Goal: Task Accomplishment & Management: Use online tool/utility

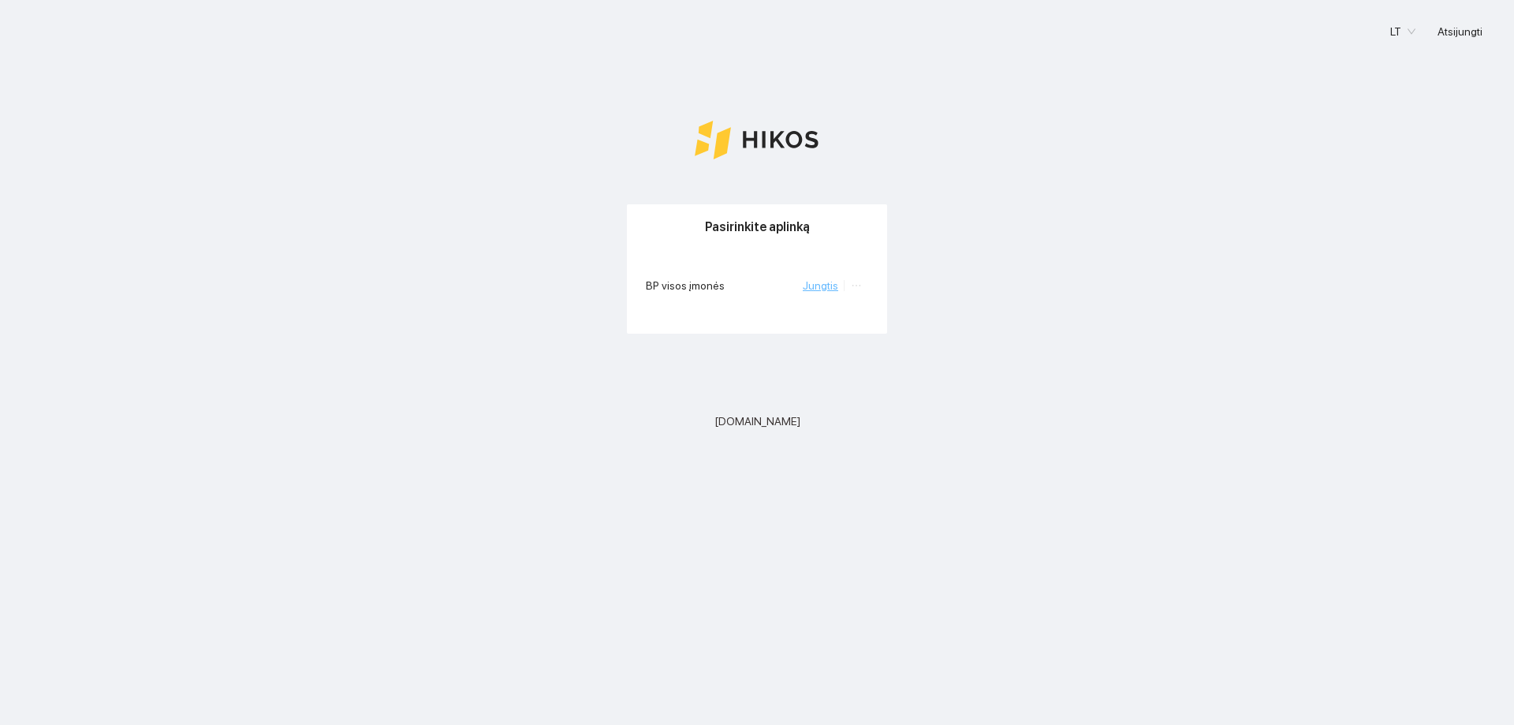
click at [823, 290] on link "Jungtis" at bounding box center [820, 285] width 35 height 13
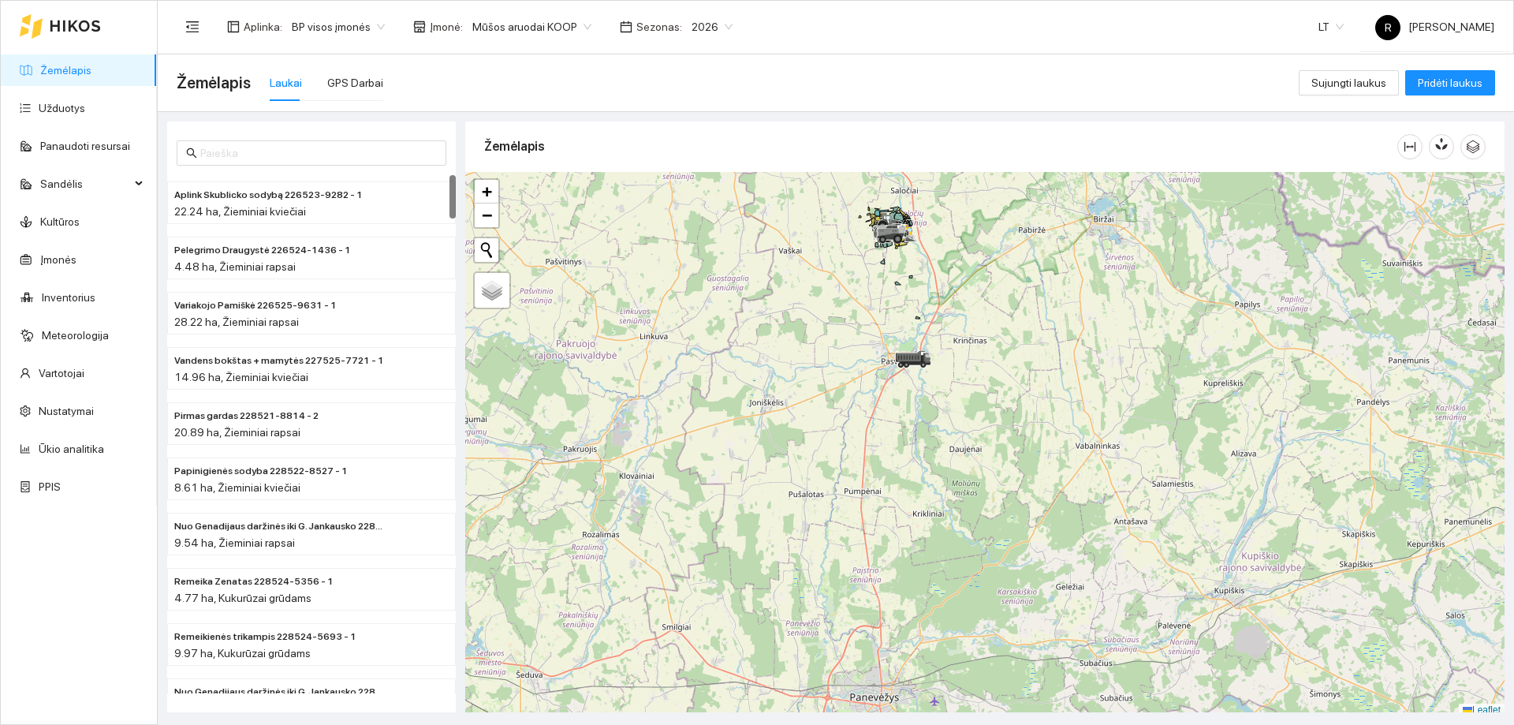
scroll to position [5, 0]
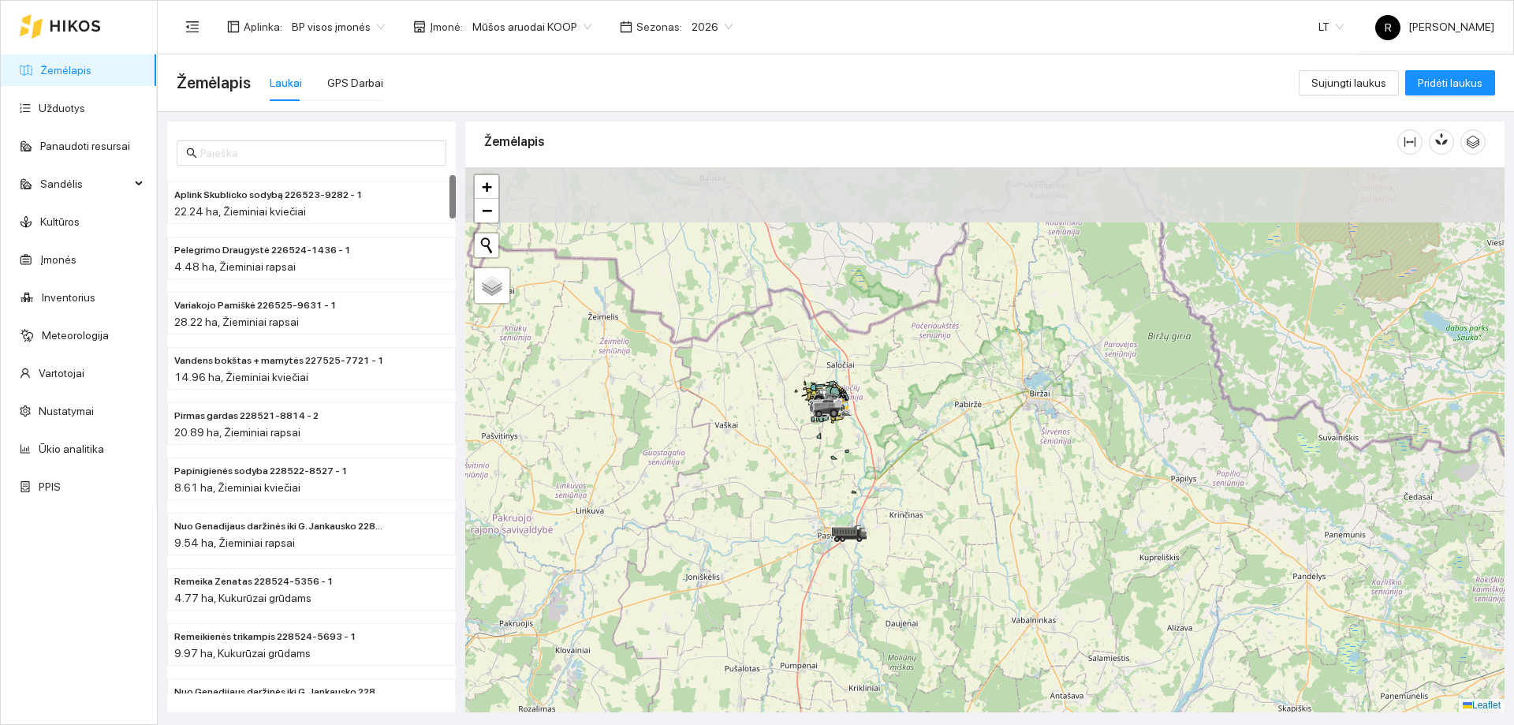
drag, startPoint x: 879, startPoint y: 325, endPoint x: 796, endPoint y: 576, distance: 264.8
click at [796, 576] on div at bounding box center [984, 439] width 1039 height 545
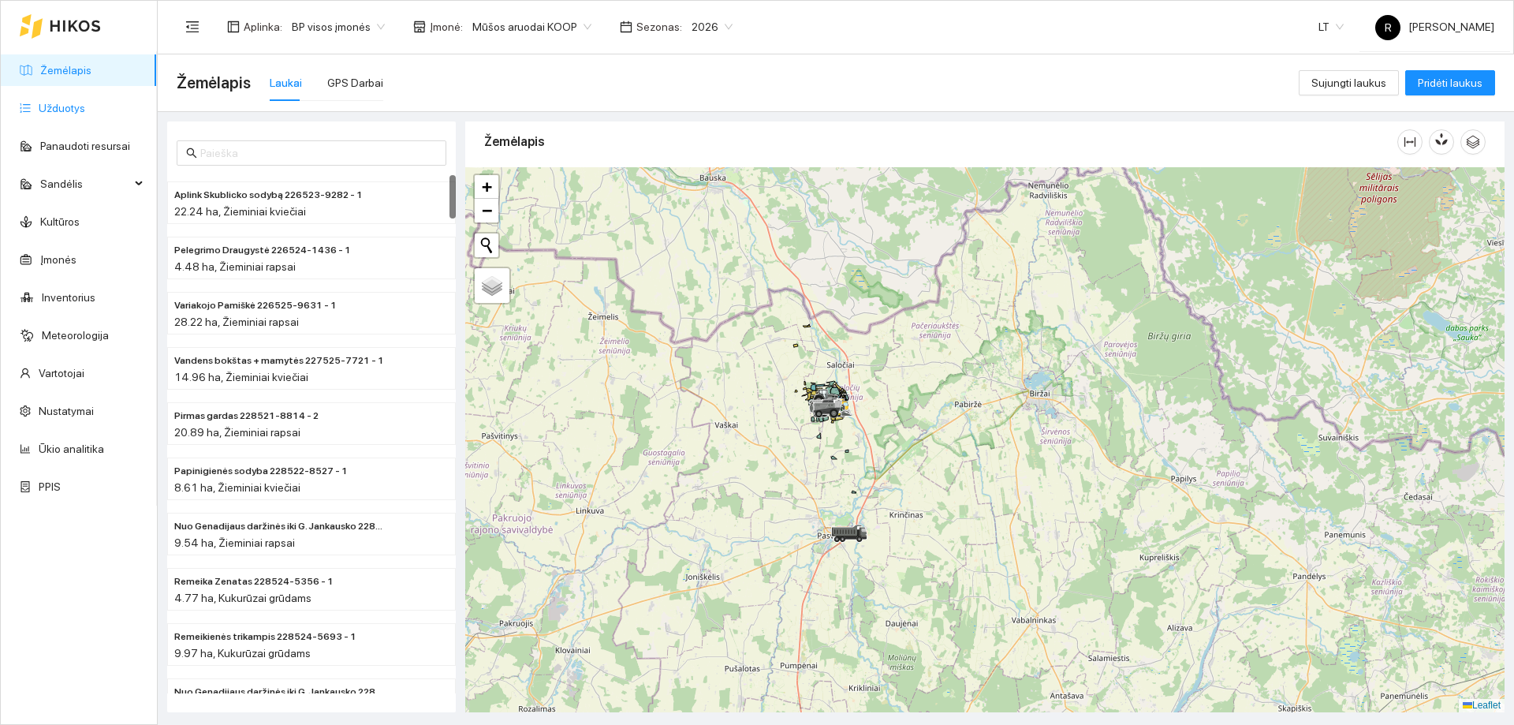
click at [67, 109] on link "Užduotys" at bounding box center [62, 108] width 47 height 13
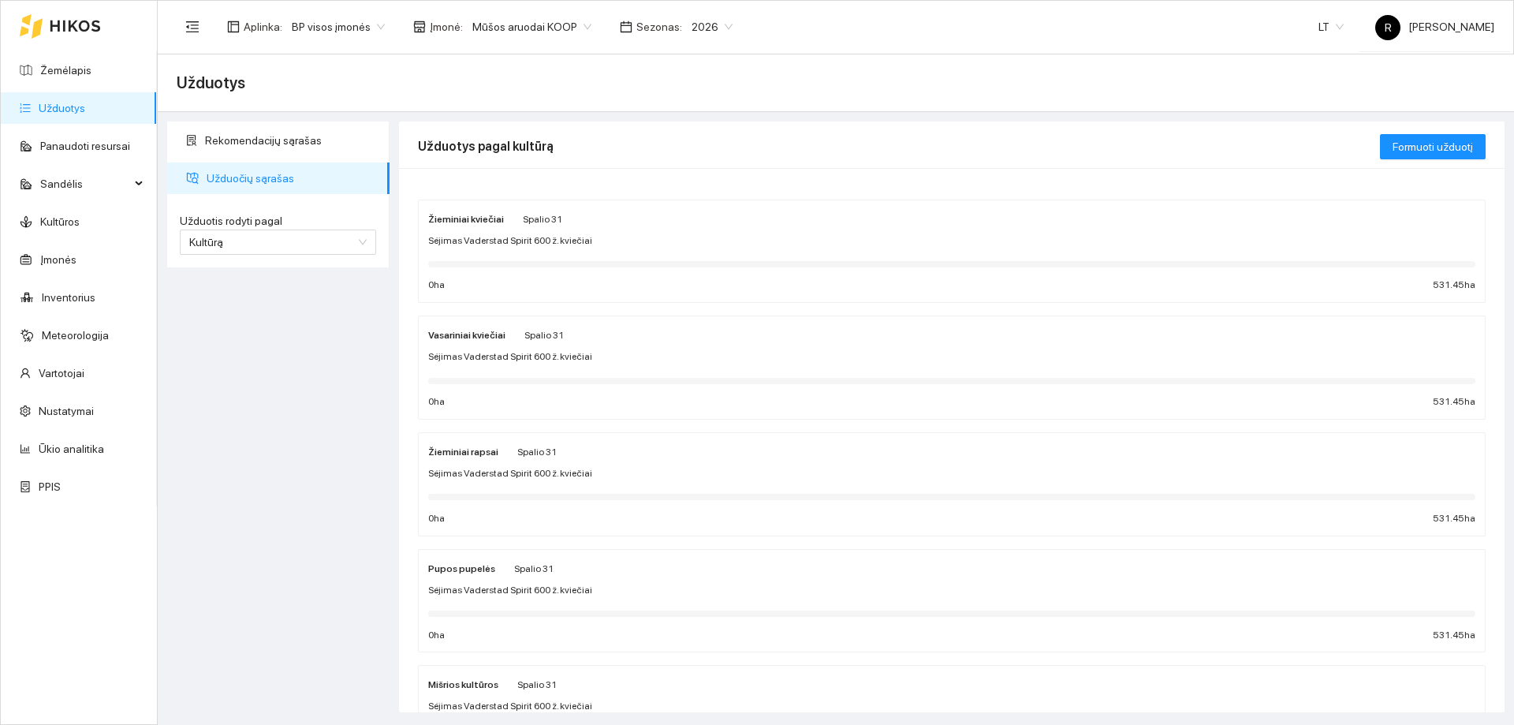
click at [483, 239] on span "Sėjimas Vaderstad Spirit 600 ž. kviečiai" at bounding box center [510, 240] width 164 height 15
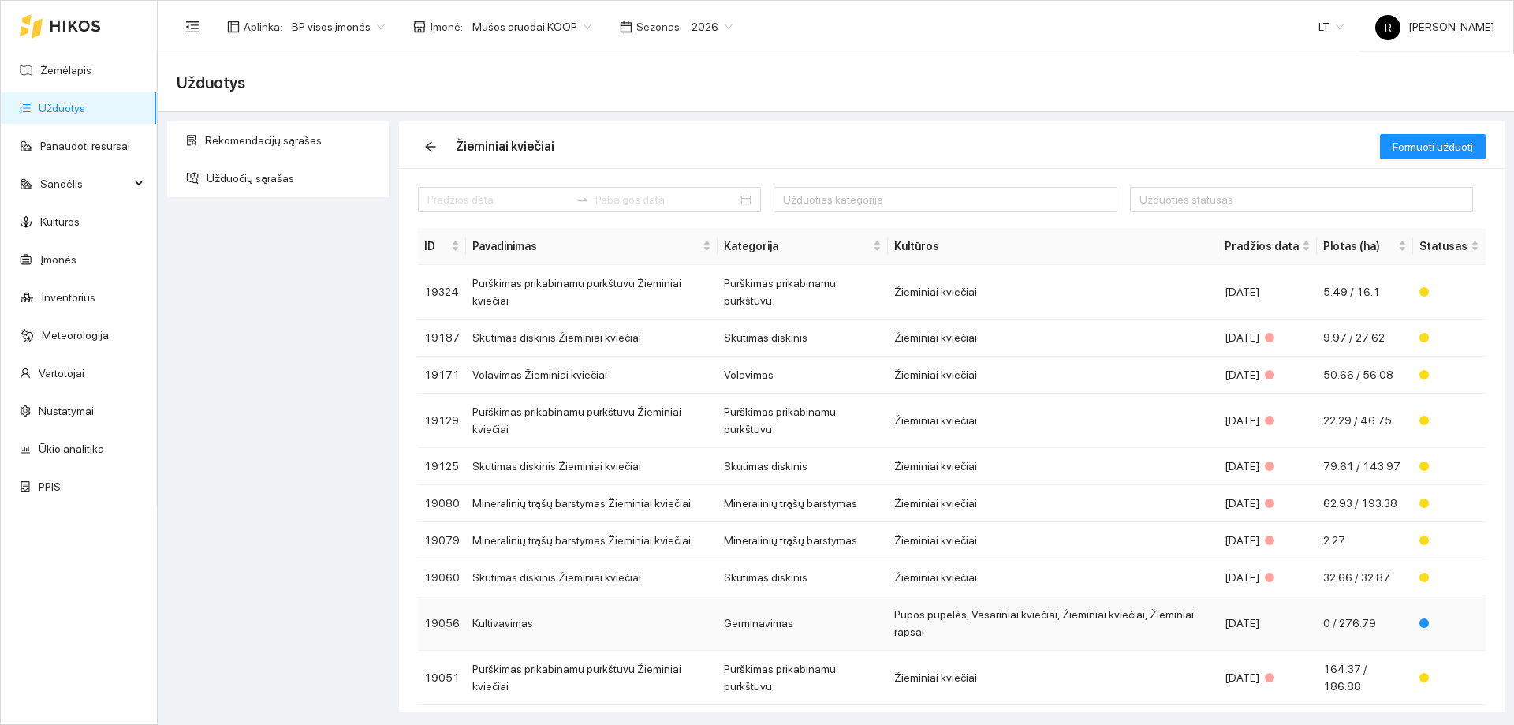
click at [1102, 596] on td "Pupos pupelės, Vasariniai kviečiai, Žieminiai kviečiai, Žieminiai rapsai" at bounding box center [1053, 623] width 330 height 54
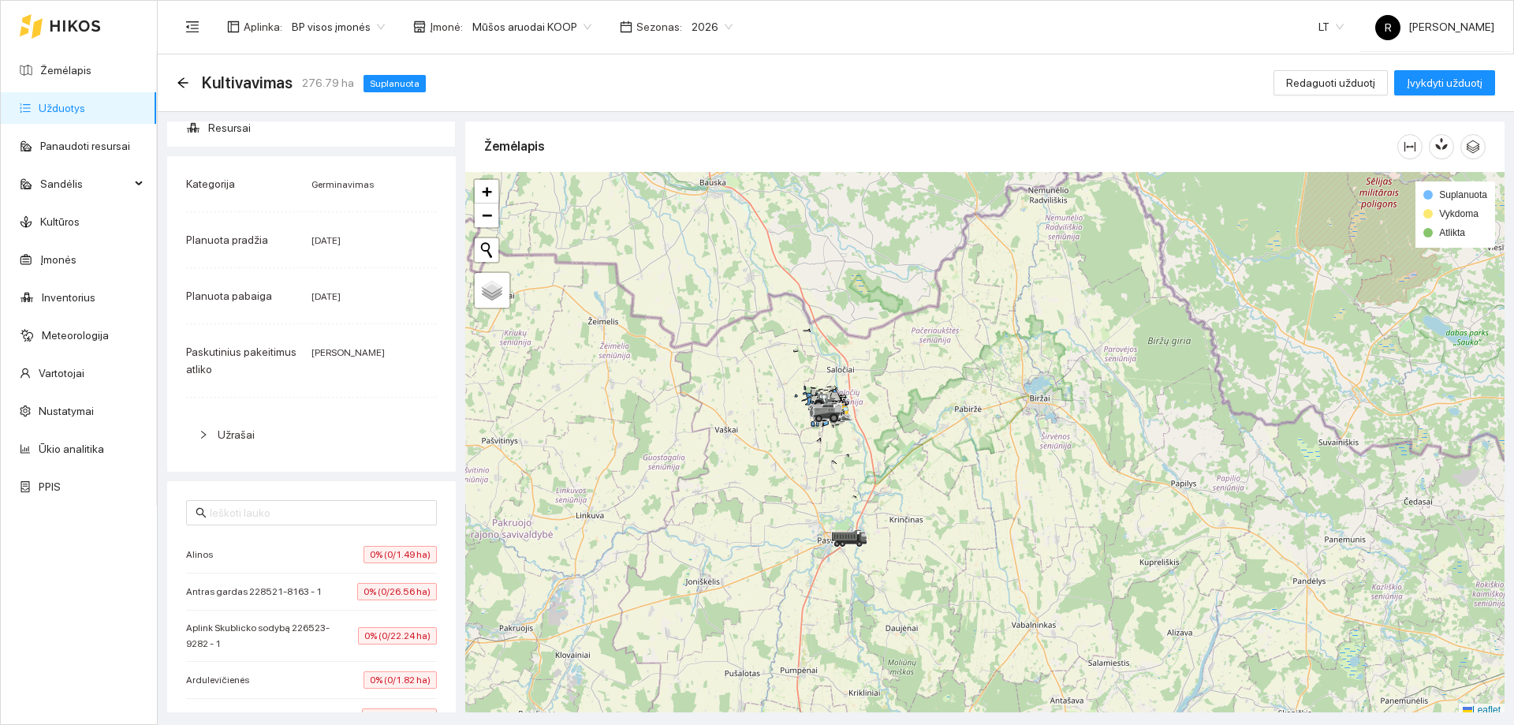
scroll to position [79, 0]
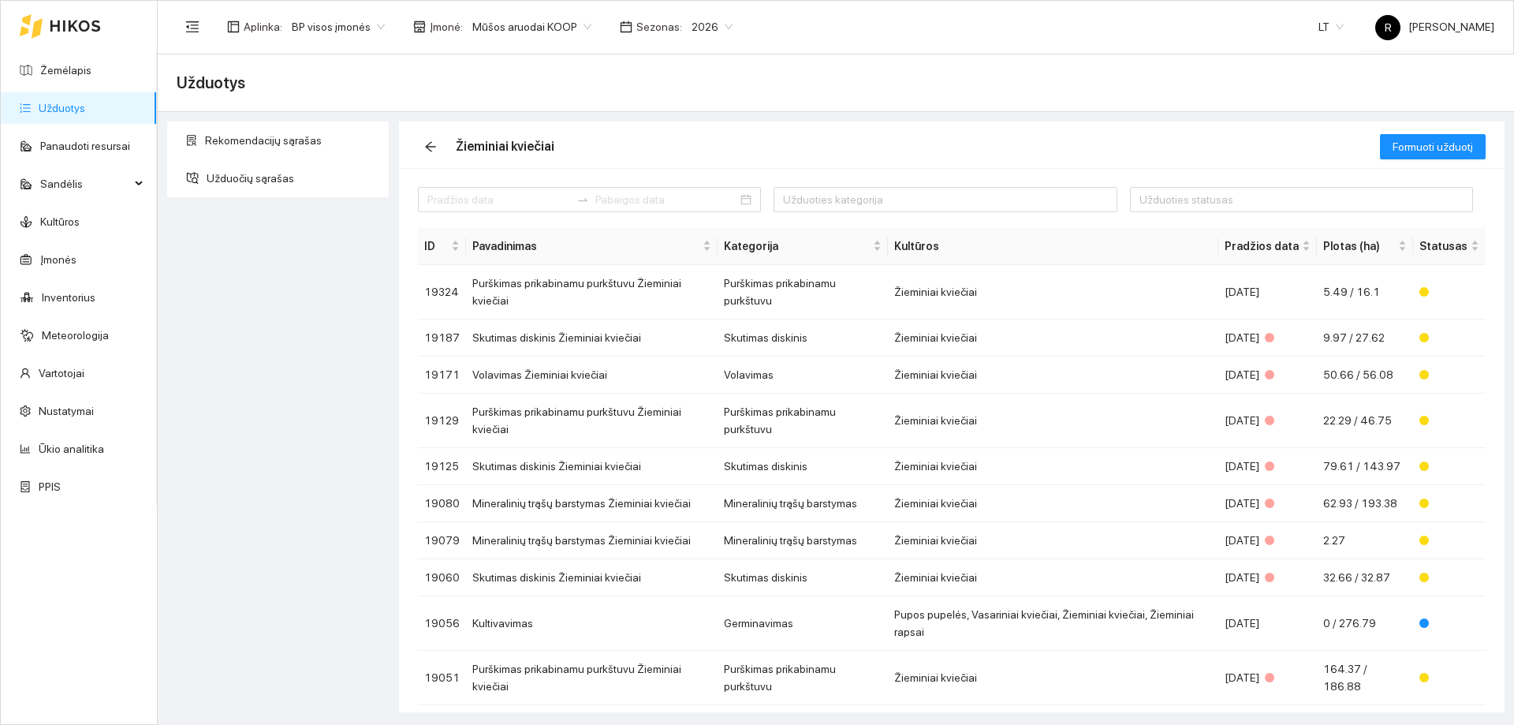
click at [1441, 718] on link "2" at bounding box center [1438, 726] width 17 height 17
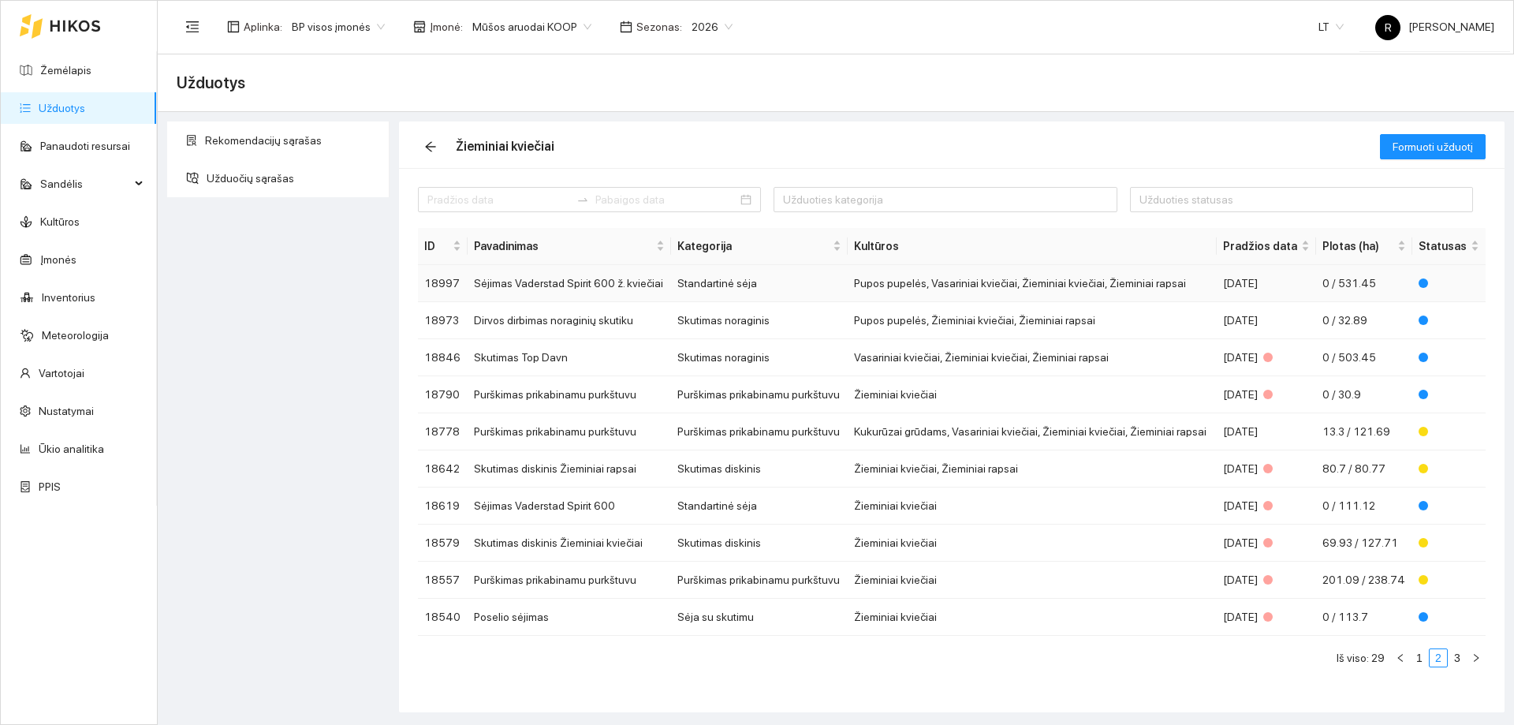
click at [879, 288] on td "Pupos pupelės, Vasariniai kviečiai, Žieminiai kviečiai, Žieminiai rapsai" at bounding box center [1032, 283] width 368 height 37
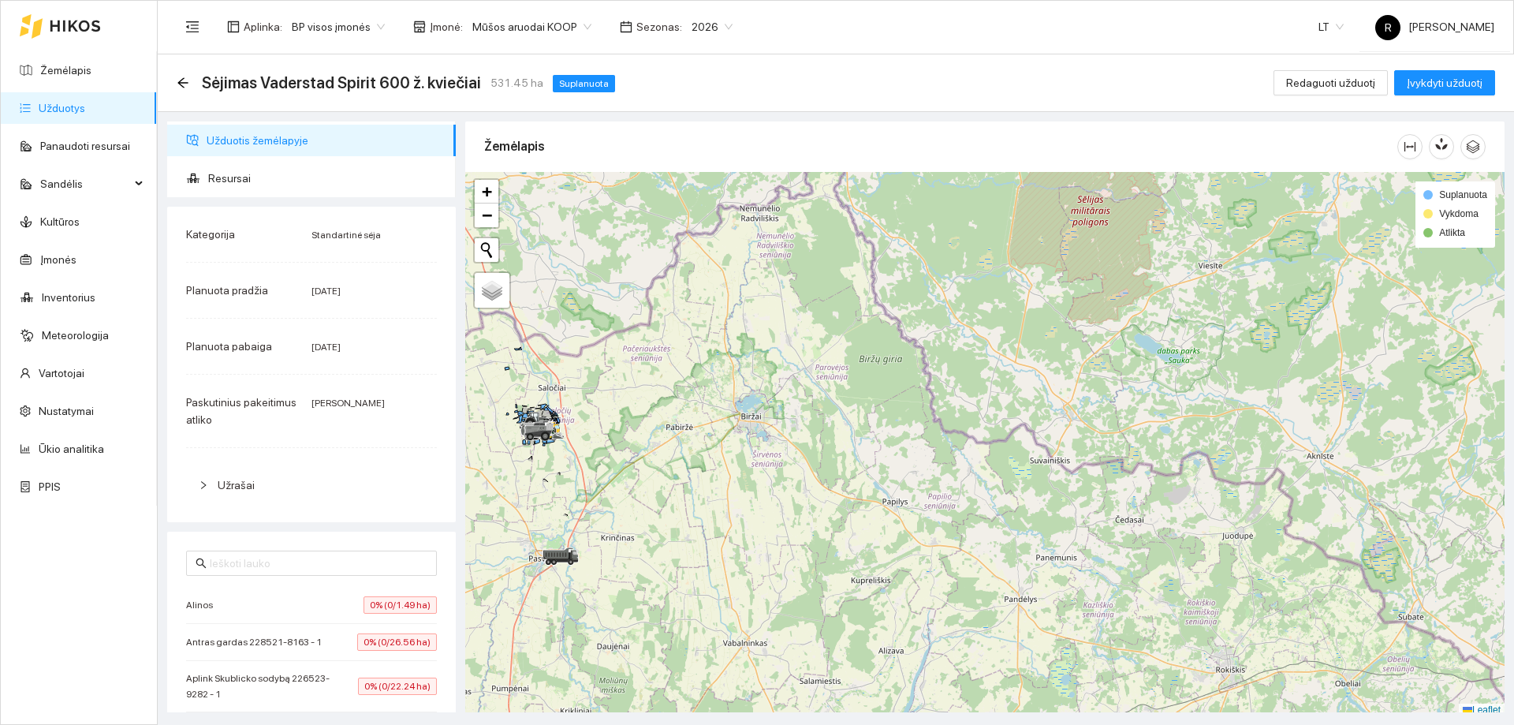
scroll to position [5, 0]
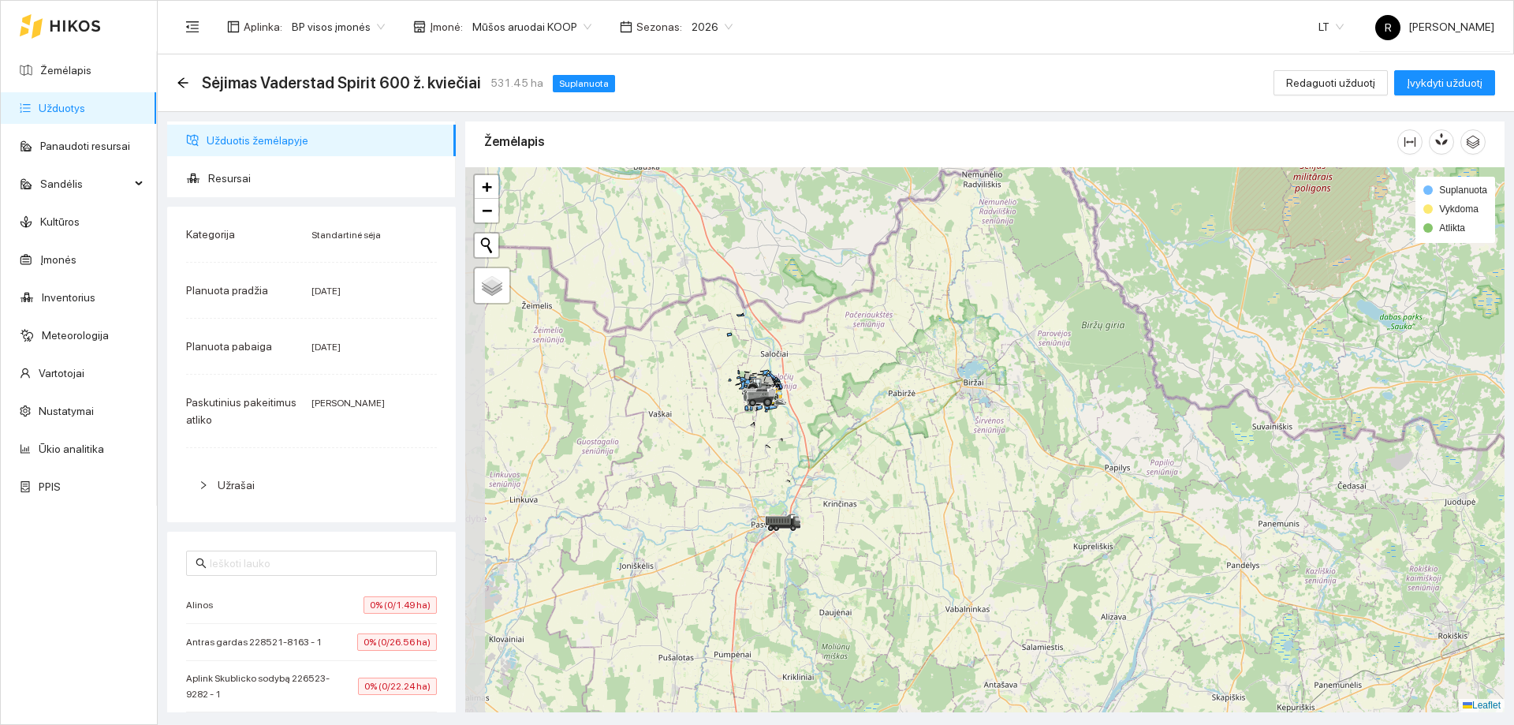
drag, startPoint x: 654, startPoint y: 433, endPoint x: 876, endPoint y: 404, distance: 224.3
click at [876, 404] on div at bounding box center [984, 439] width 1039 height 545
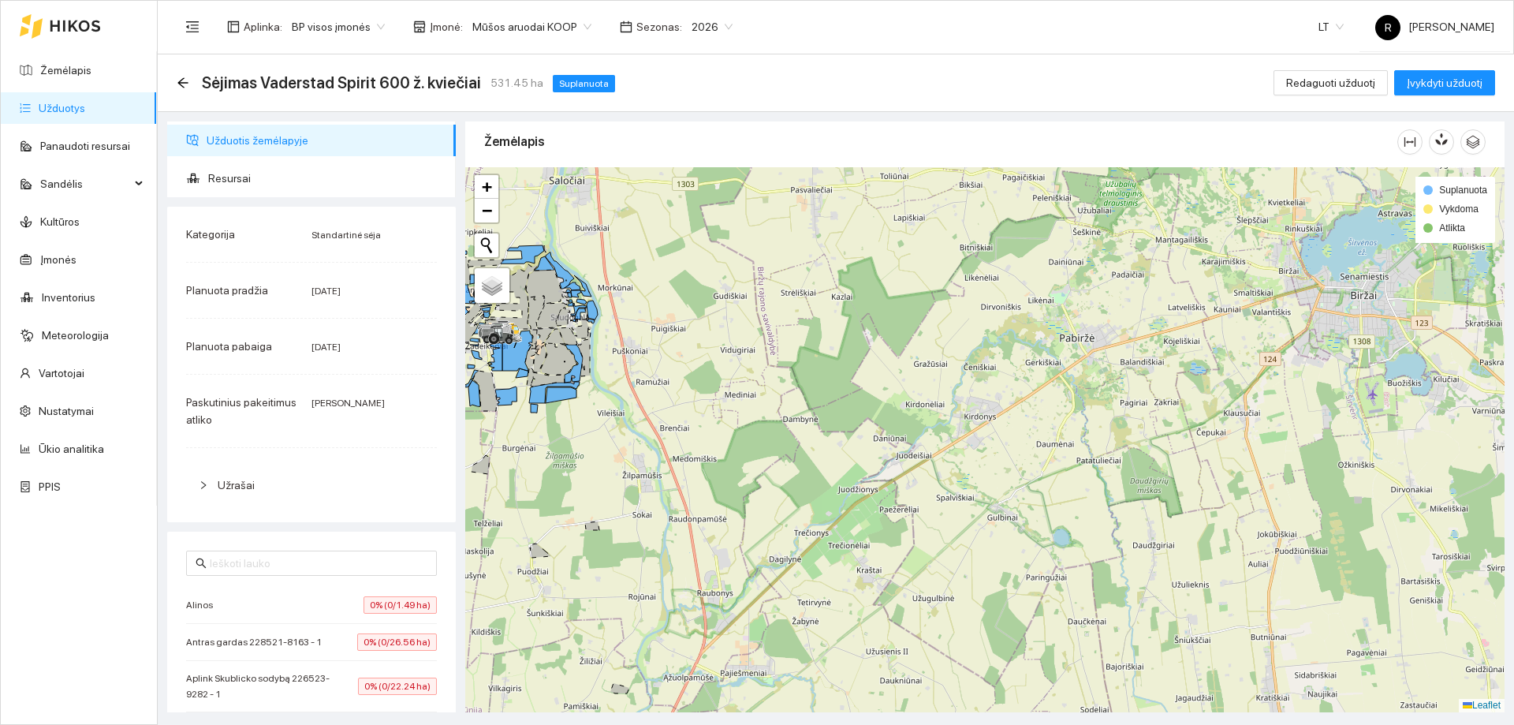
drag, startPoint x: 871, startPoint y: 423, endPoint x: 893, endPoint y: 423, distance: 21.3
click at [893, 423] on div at bounding box center [984, 439] width 1039 height 545
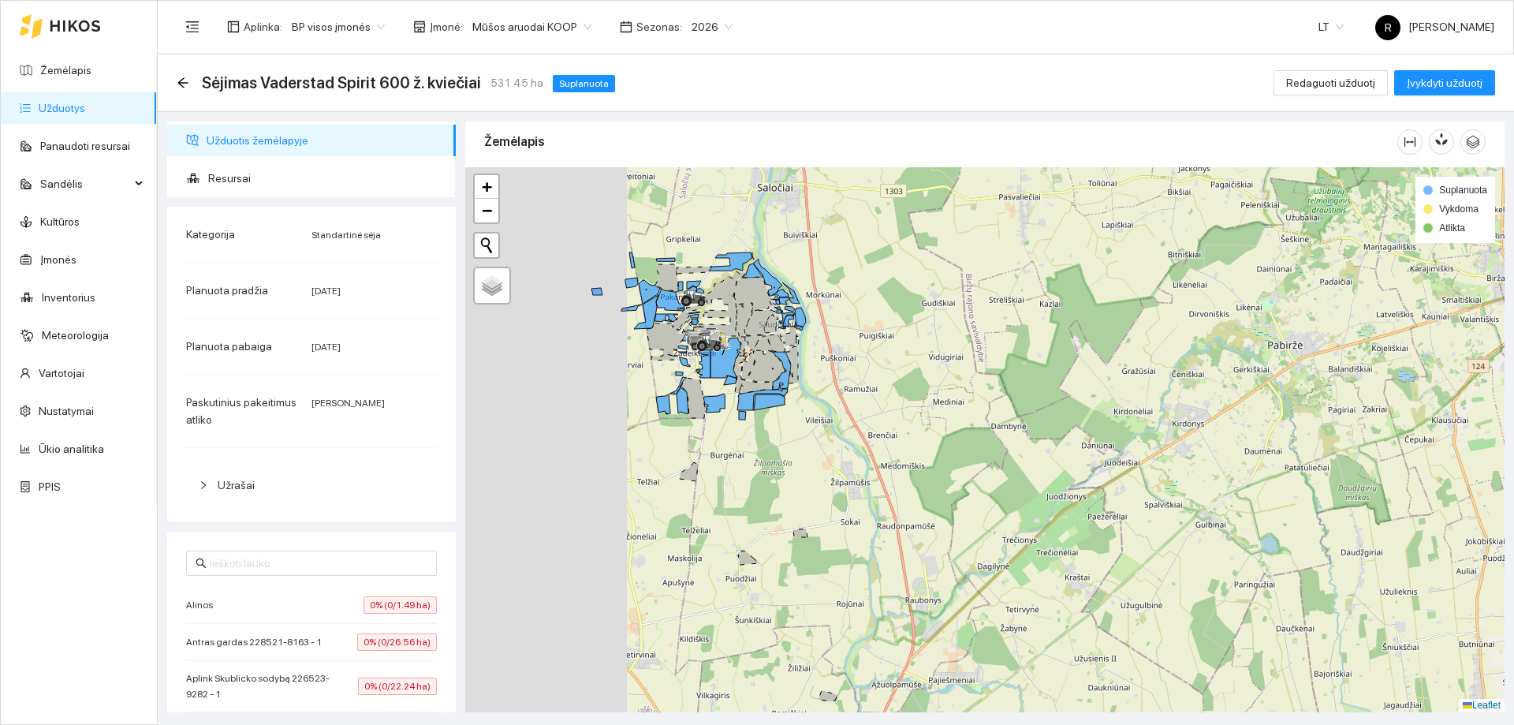
drag, startPoint x: 771, startPoint y: 416, endPoint x: 958, endPoint y: 424, distance: 187.1
click at [958, 424] on div at bounding box center [984, 439] width 1039 height 545
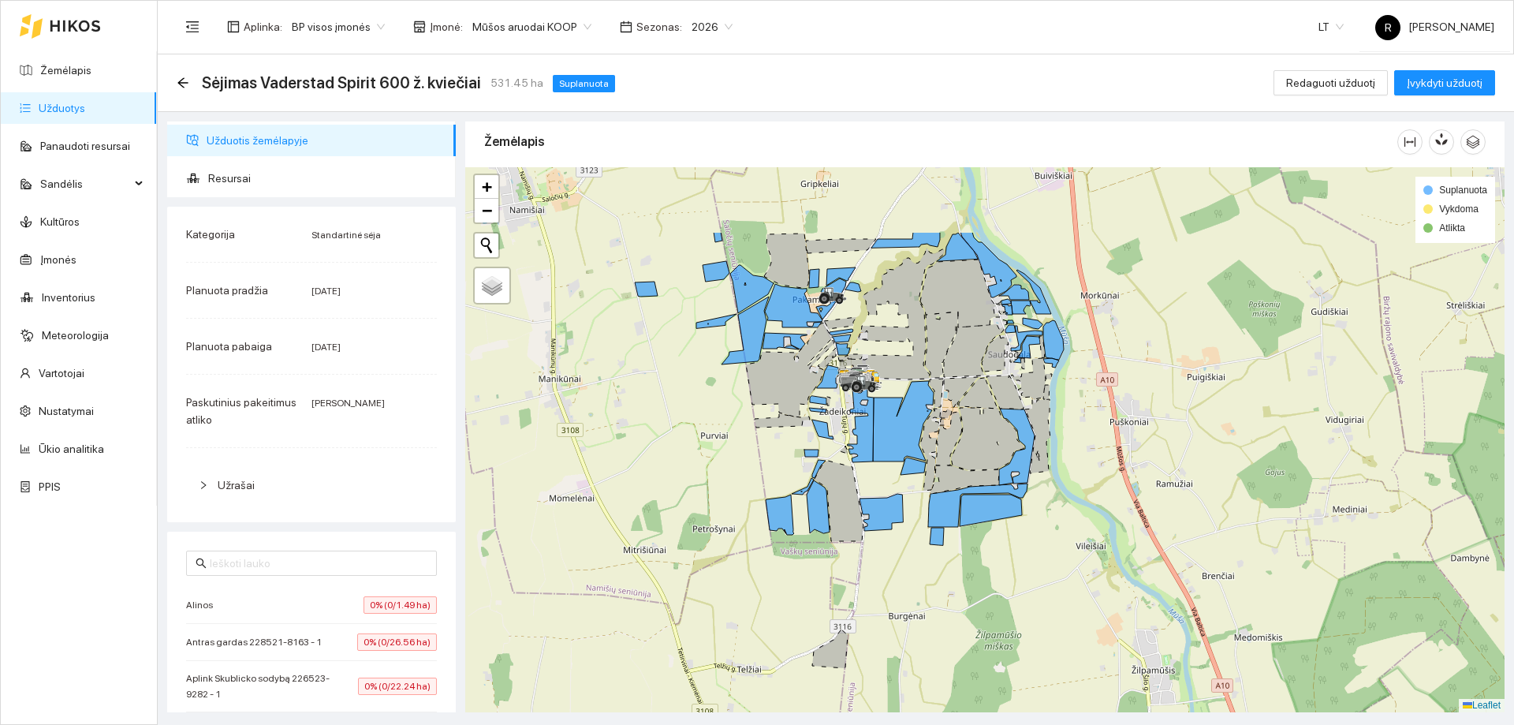
drag, startPoint x: 865, startPoint y: 412, endPoint x: 1128, endPoint y: 526, distance: 287.1
click at [1128, 530] on div at bounding box center [984, 439] width 1039 height 545
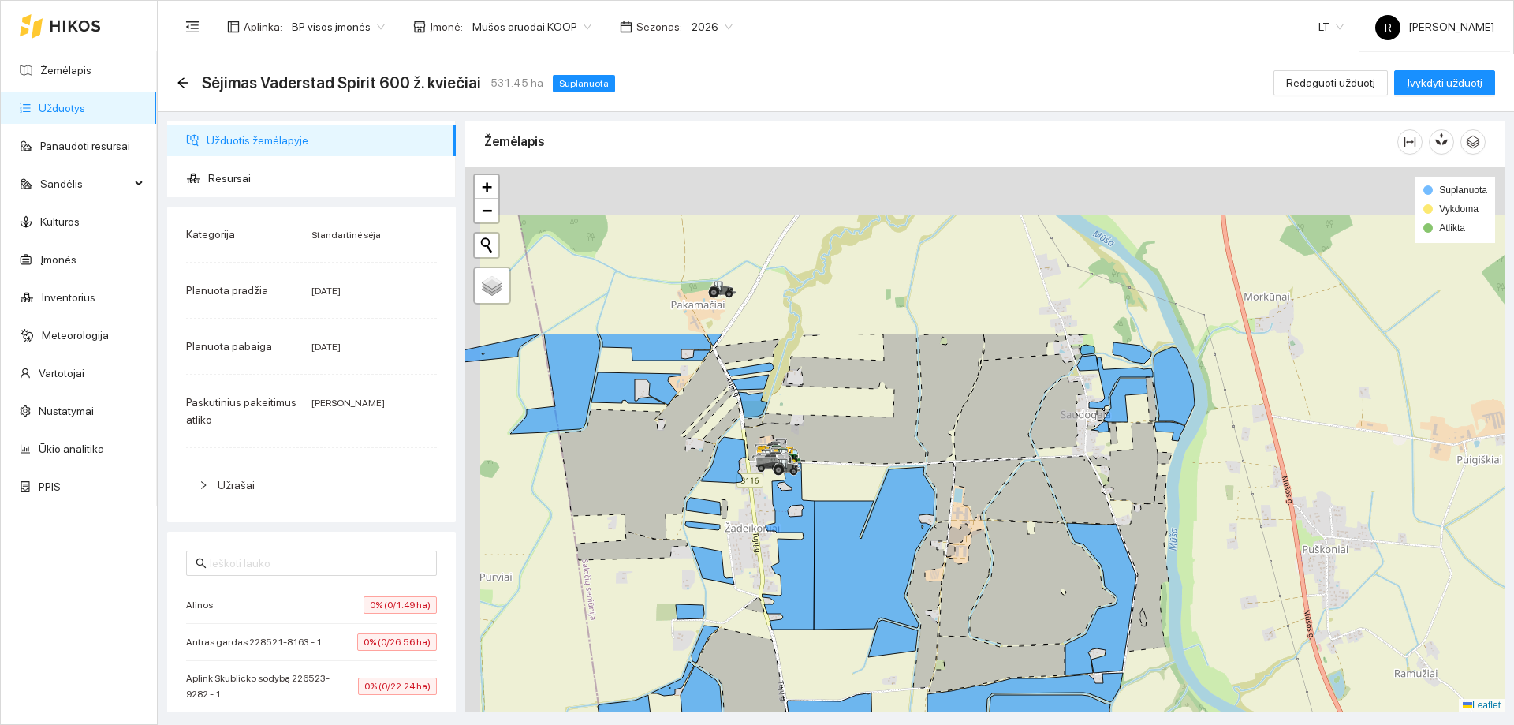
drag, startPoint x: 1076, startPoint y: 418, endPoint x: 1220, endPoint y: 661, distance: 282.5
click at [1233, 714] on main "Sėjimas Vaderstad Spirit 600 ž. kviečiai 531.45 ha Suplanuota Redaguoti užduotį…" at bounding box center [836, 389] width 1356 height 670
